Goal: Task Accomplishment & Management: Complete application form

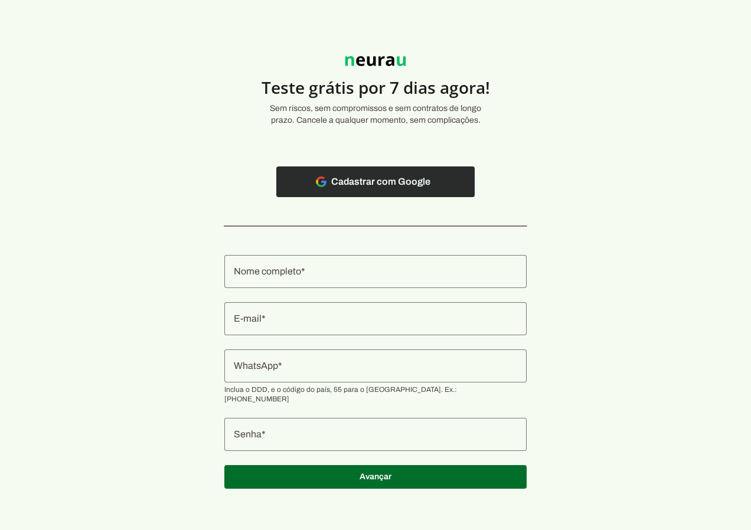
click at [392, 181] on span at bounding box center [375, 182] width 198 height 28
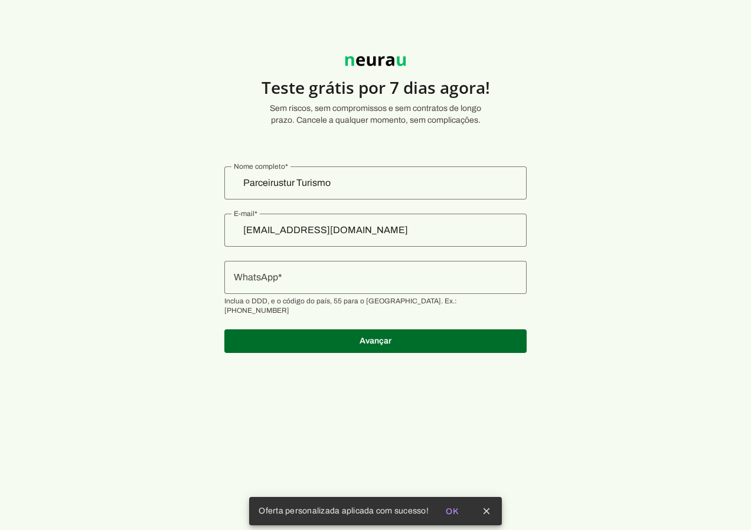
click at [385, 279] on input "WhatsApp" at bounding box center [375, 277] width 283 height 14
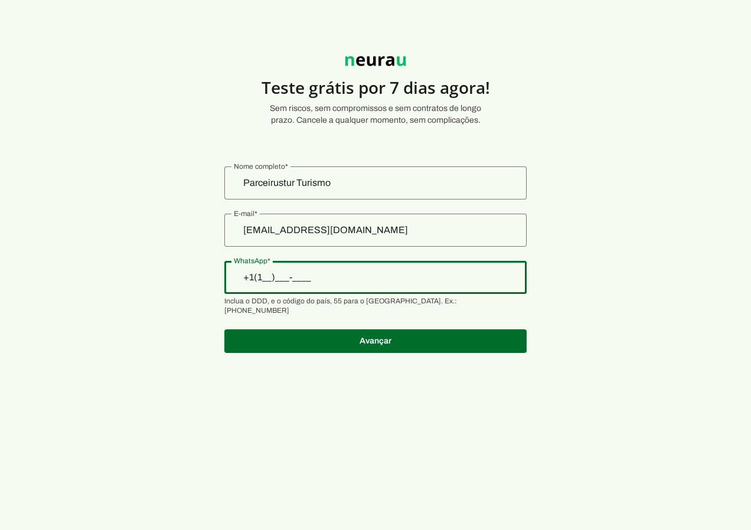
type input "+1(___)___-____"
type input "+55 (11) 9 8128-0175"
click at [539, 305] on section "Teste grátis por 7 dias agora! Sem riscos, sem compromissos e sem contratos de …" at bounding box center [375, 197] width 751 height 339
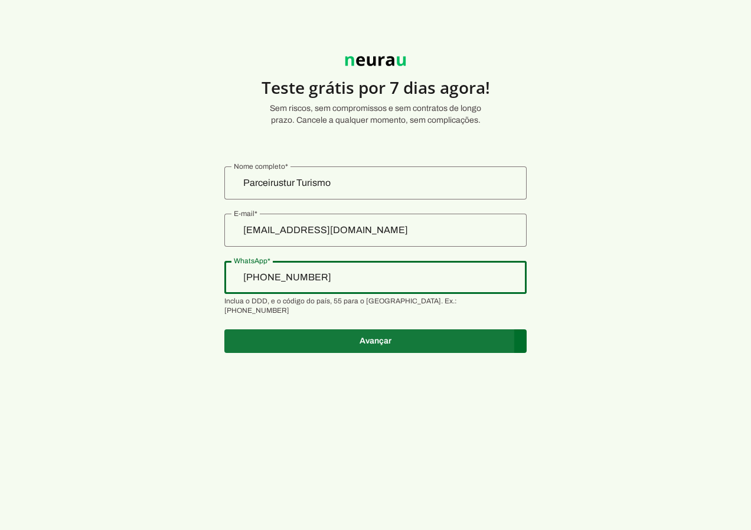
type md-outlined-text-field "+55 (11) 9 8128-0175"
click at [477, 330] on span at bounding box center [375, 341] width 302 height 28
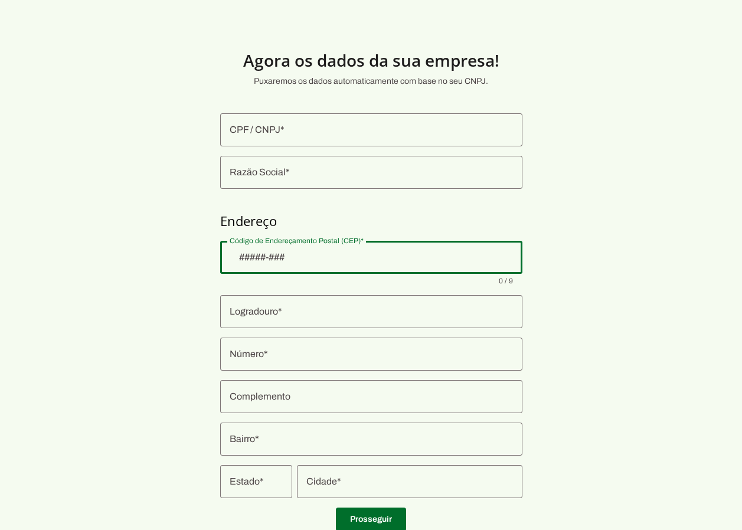
click at [385, 266] on div at bounding box center [371, 257] width 302 height 33
type input "06780-040"
type md-outlined-text-field "06780-040"
click at [376, 321] on div at bounding box center [371, 311] width 302 height 33
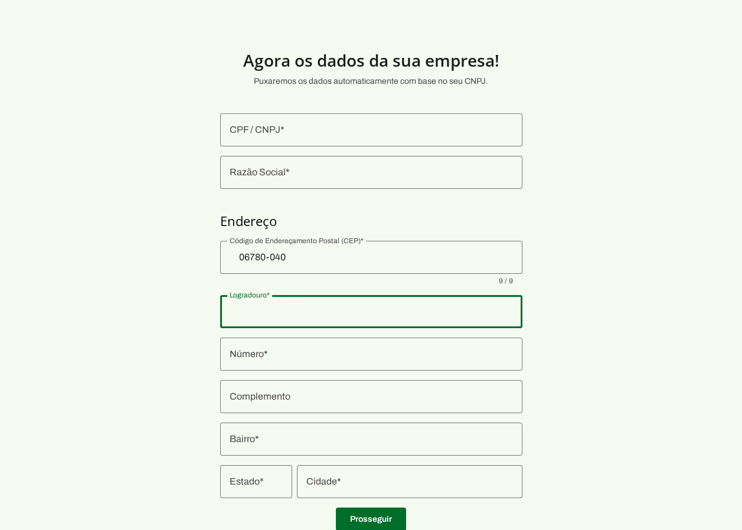
click at [445, 288] on outlined-postal-address-widget at bounding box center [371, 369] width 302 height 257
click at [590, 329] on section "Agora os dados da sua empresa! Puxaremos os dados automaticamente com base no s…" at bounding box center [371, 284] width 742 height 512
click at [569, 327] on section "Agora os dados da sua empresa! Puxaremos os dados automaticamente com base no s…" at bounding box center [371, 284] width 742 height 512
click at [474, 346] on div at bounding box center [371, 353] width 302 height 33
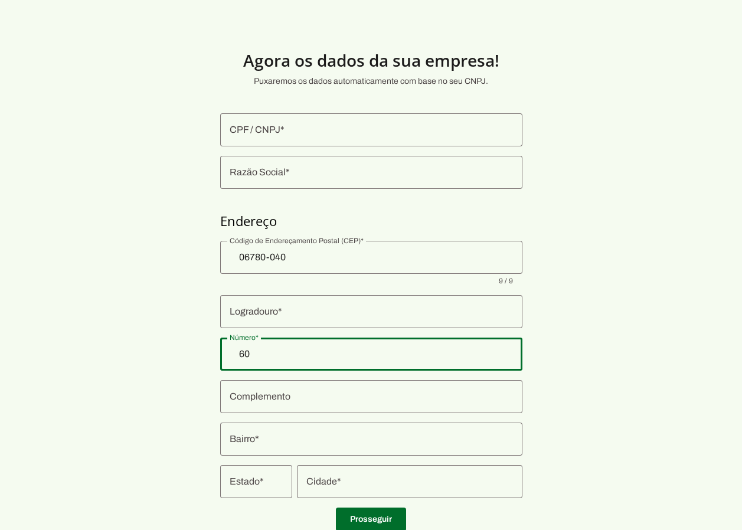
type input "60"
type md-outlined-text-field "60"
type input "Rua Angelina"
type input "Jardim Record"
type input "Taboão da Serra"
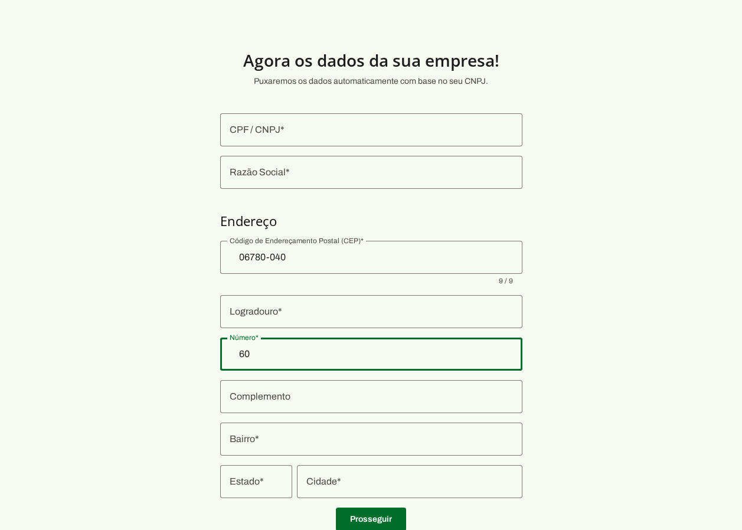
type input "SP"
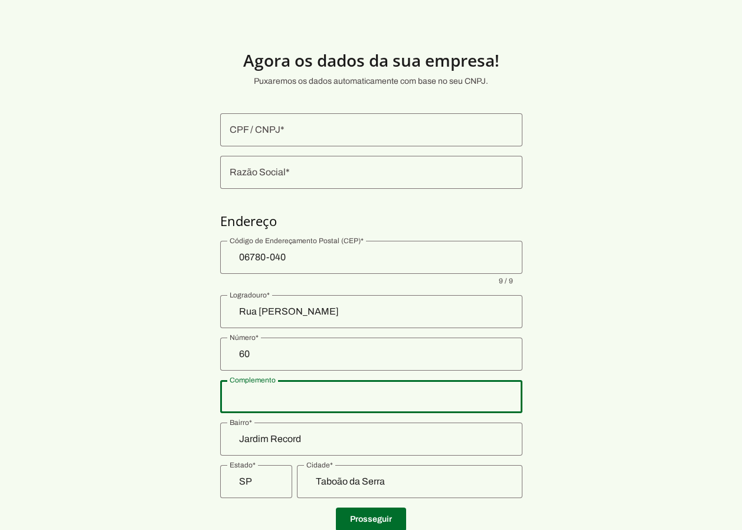
click at [460, 407] on div at bounding box center [371, 396] width 302 height 33
type input "p"
type input "apto 45"
type input "Parceirustur Turismo"
type md-outlined-text-field "Parceirustur Turismo"
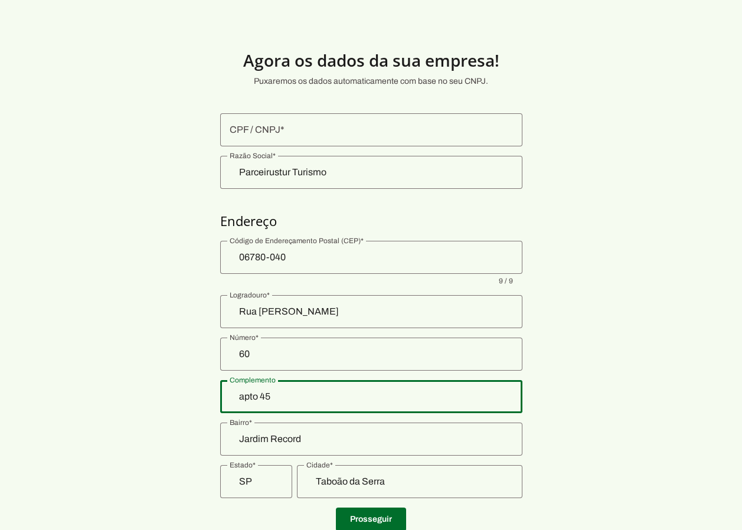
scroll to position [39, 0]
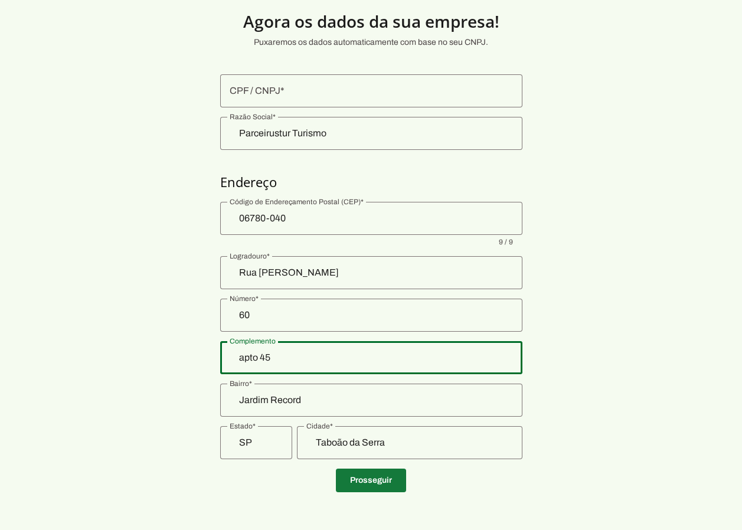
type input "apto 45"
type md-outlined-text-field "apto 45"
click at [385, 481] on span at bounding box center [371, 480] width 70 height 28
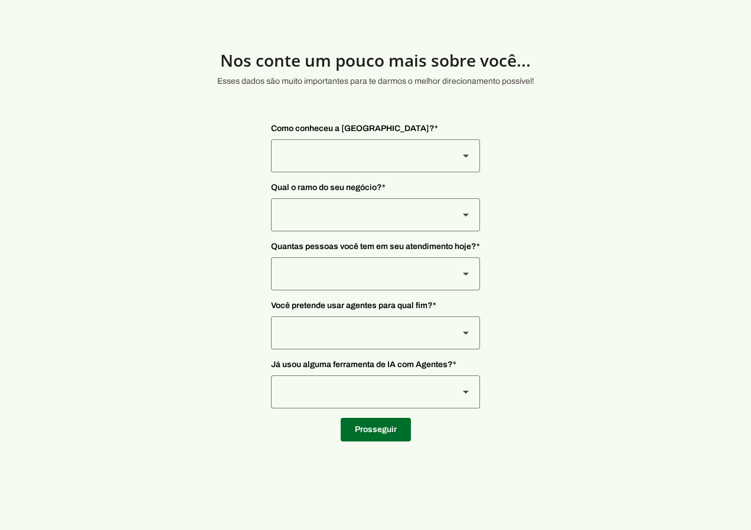
click at [417, 163] on div at bounding box center [360, 155] width 178 height 33
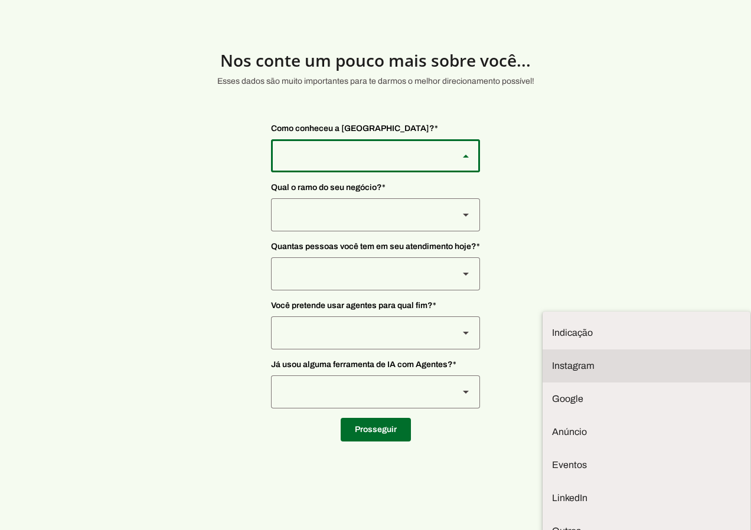
click at [542, 349] on md-item "Instagram" at bounding box center [646, 365] width 208 height 33
type md-outlined-select "SqiumnrPQyqUQpijGxgf"
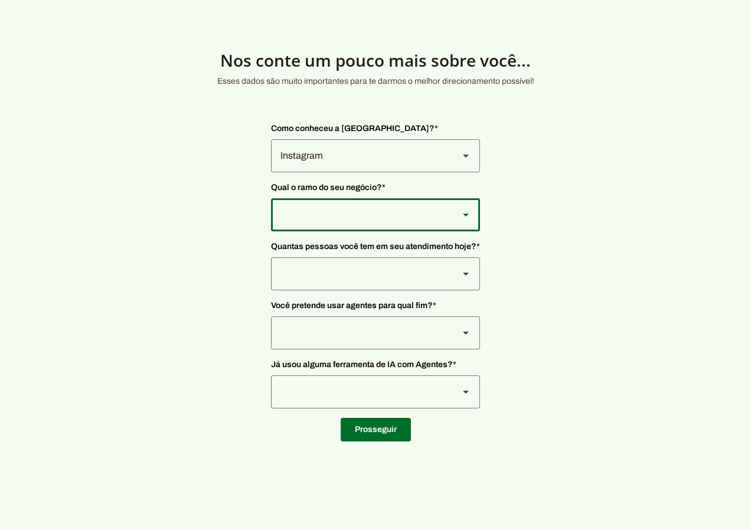
click at [382, 222] on div at bounding box center [360, 214] width 178 height 33
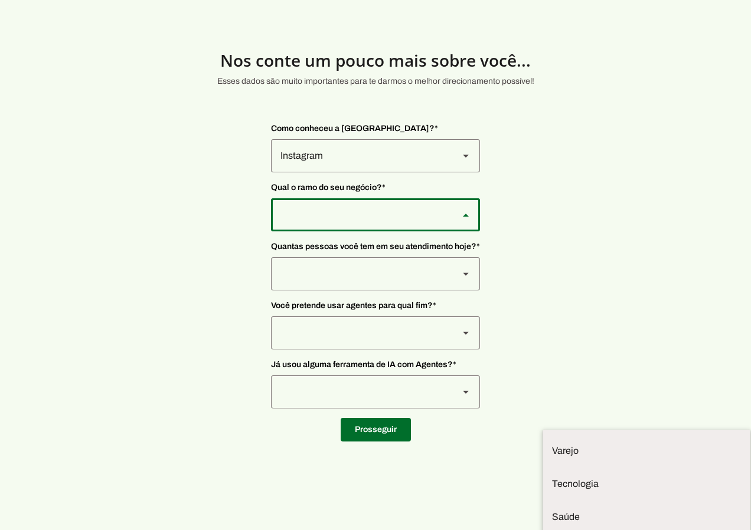
type md-outlined-select "PdBvFalRKZEXjQ8yR20Z"
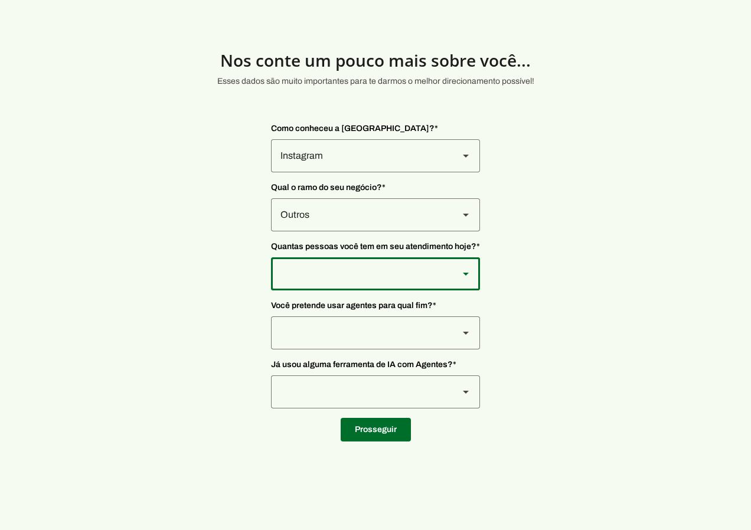
click at [355, 268] on div at bounding box center [360, 273] width 178 height 33
type md-outlined-select "yHmeUixsC5IlBgFUkJwN"
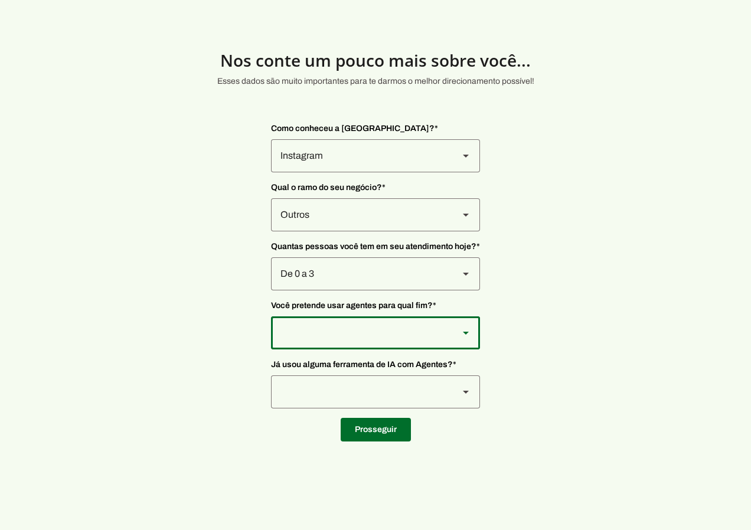
click at [334, 336] on div at bounding box center [360, 332] width 178 height 33
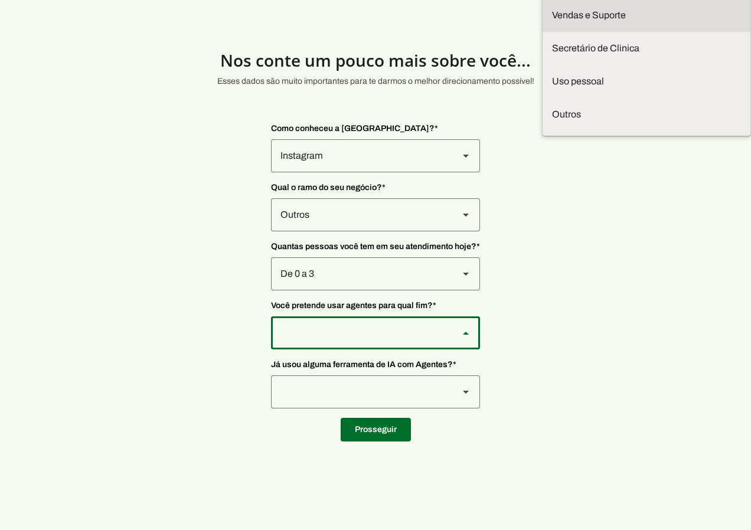
click at [552, 22] on slot at bounding box center [646, 15] width 189 height 14
type md-outlined-select "LGV6UAW7vmmJy71KmeMz"
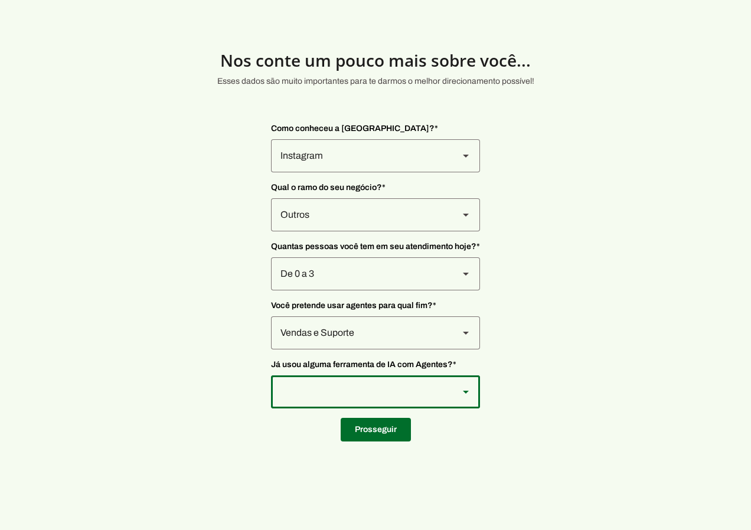
click at [357, 390] on div at bounding box center [360, 391] width 178 height 33
type md-outlined-select "VW4vzTVOoC6mj29ueI2H"
click at [362, 429] on span at bounding box center [375, 429] width 70 height 28
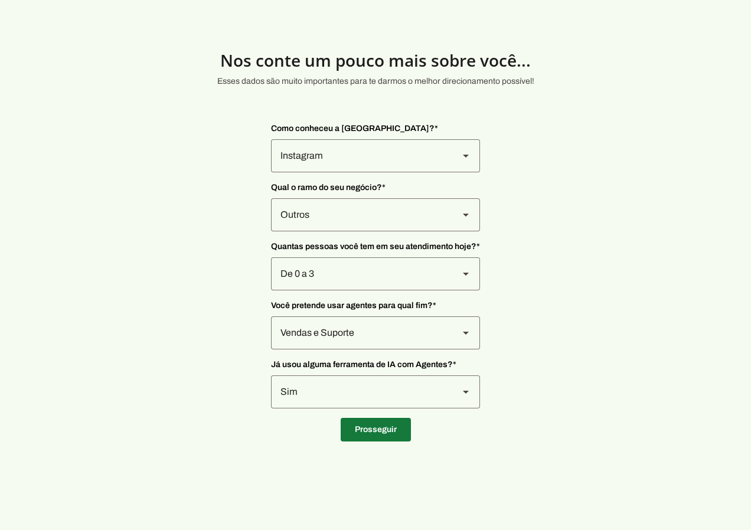
type input "06780-040"
type input "Rua Angelina"
type input "60"
type input "apto 45"
type input "Jardim Record"
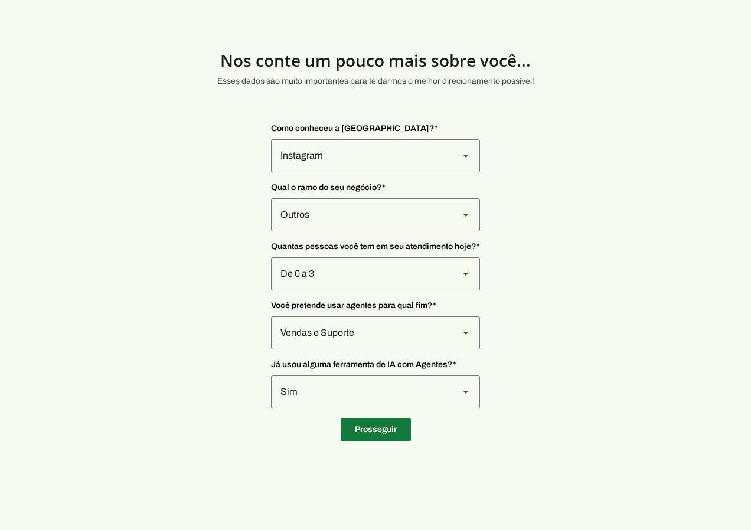
type input "Taboão da Serra"
type input "SP"
type input "+55 (11) 9 8128-0175"
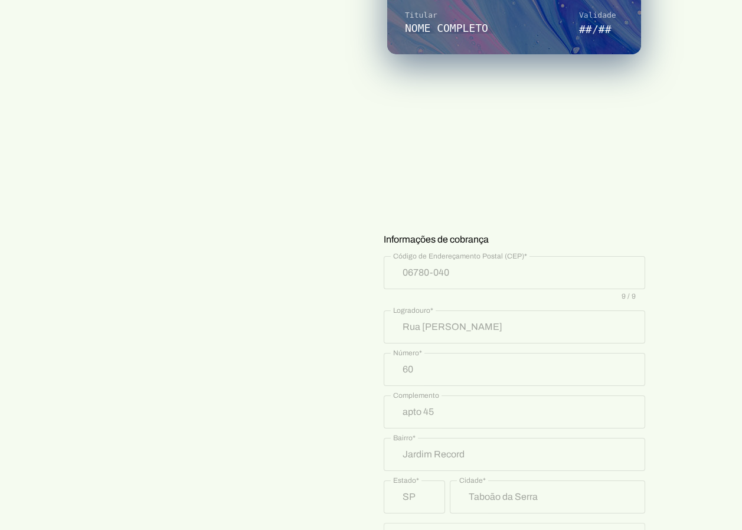
scroll to position [140, 0]
